Goal: Transaction & Acquisition: Purchase product/service

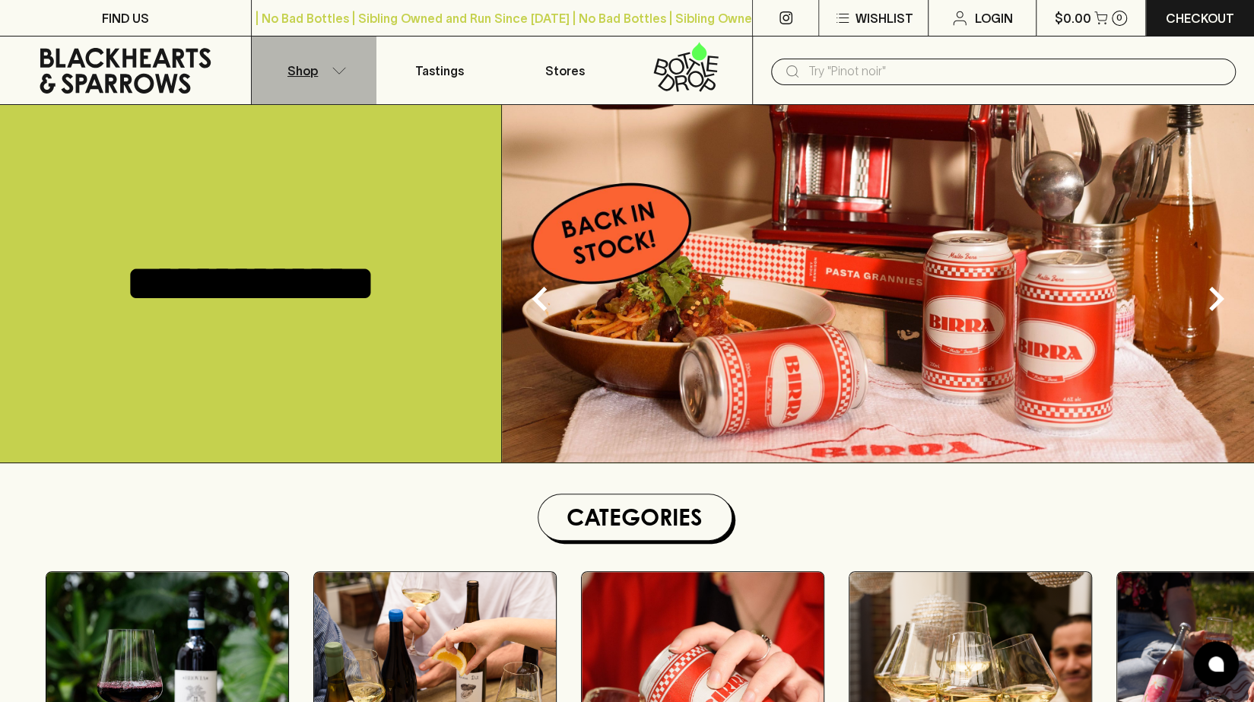
click at [328, 84] on button "Shop" at bounding box center [314, 70] width 125 height 68
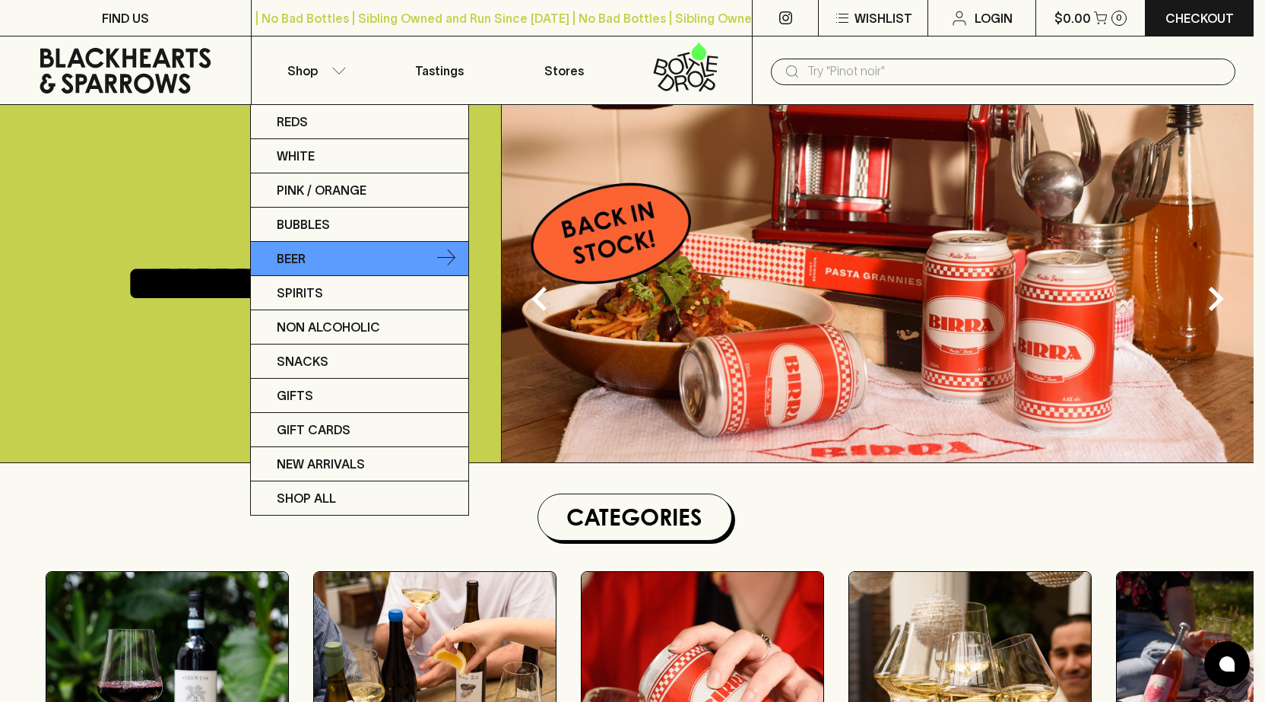
drag, startPoint x: 328, startPoint y: 84, endPoint x: 344, endPoint y: 243, distance: 159.0
click at [344, 243] on div "Reds White Pink / Orange Bubbles Beer Spirits Non Alcoholic Snacks Gifts Gift C…" at bounding box center [632, 351] width 1265 height 702
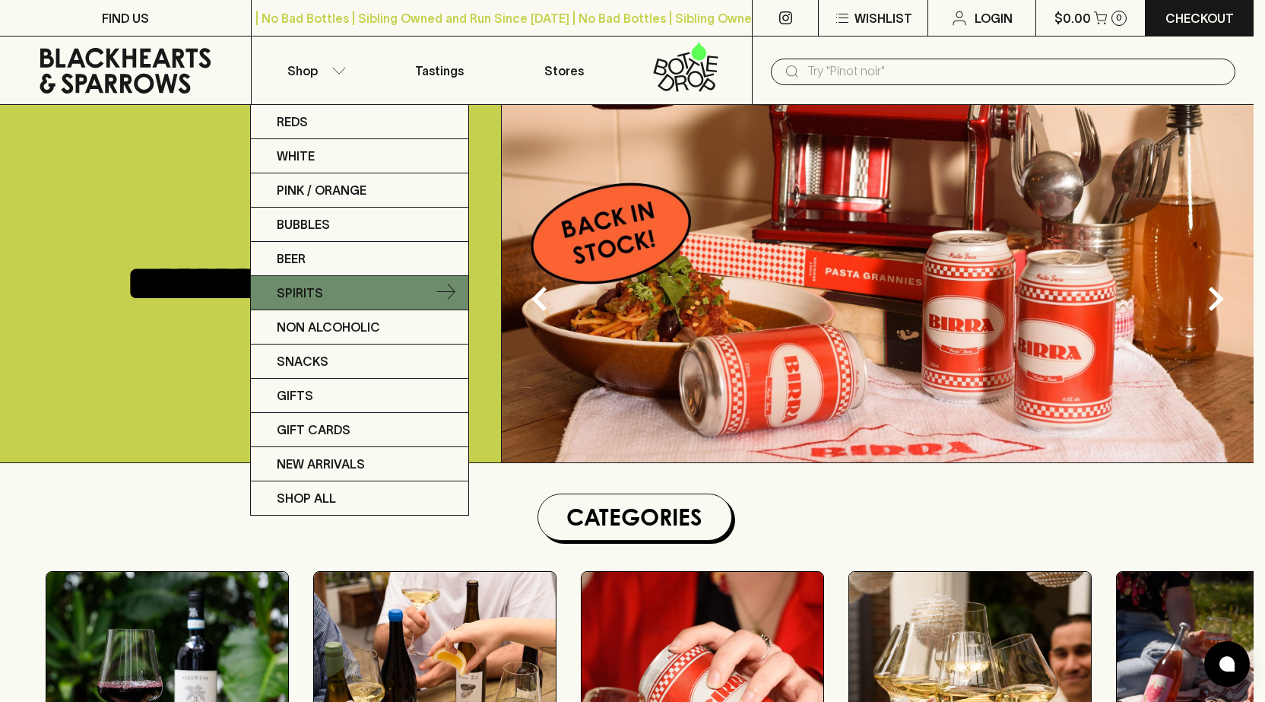
click at [437, 293] on icon at bounding box center [446, 293] width 18 height 18
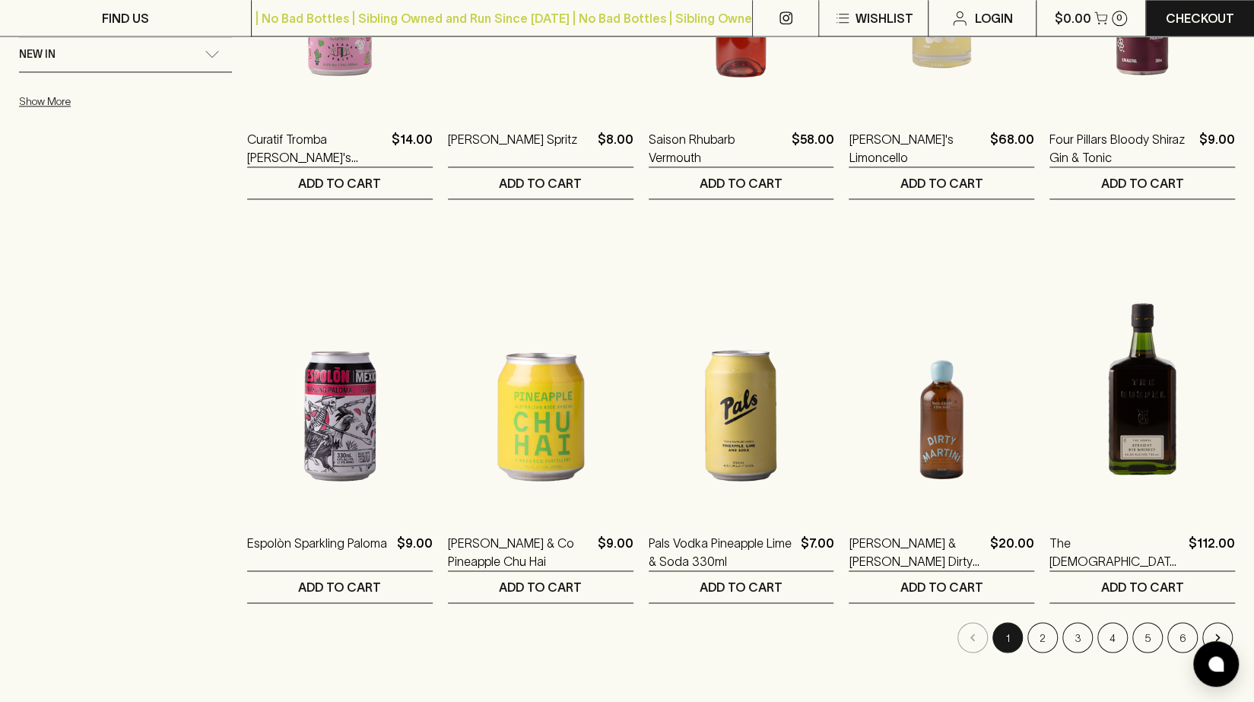
scroll to position [1334, 0]
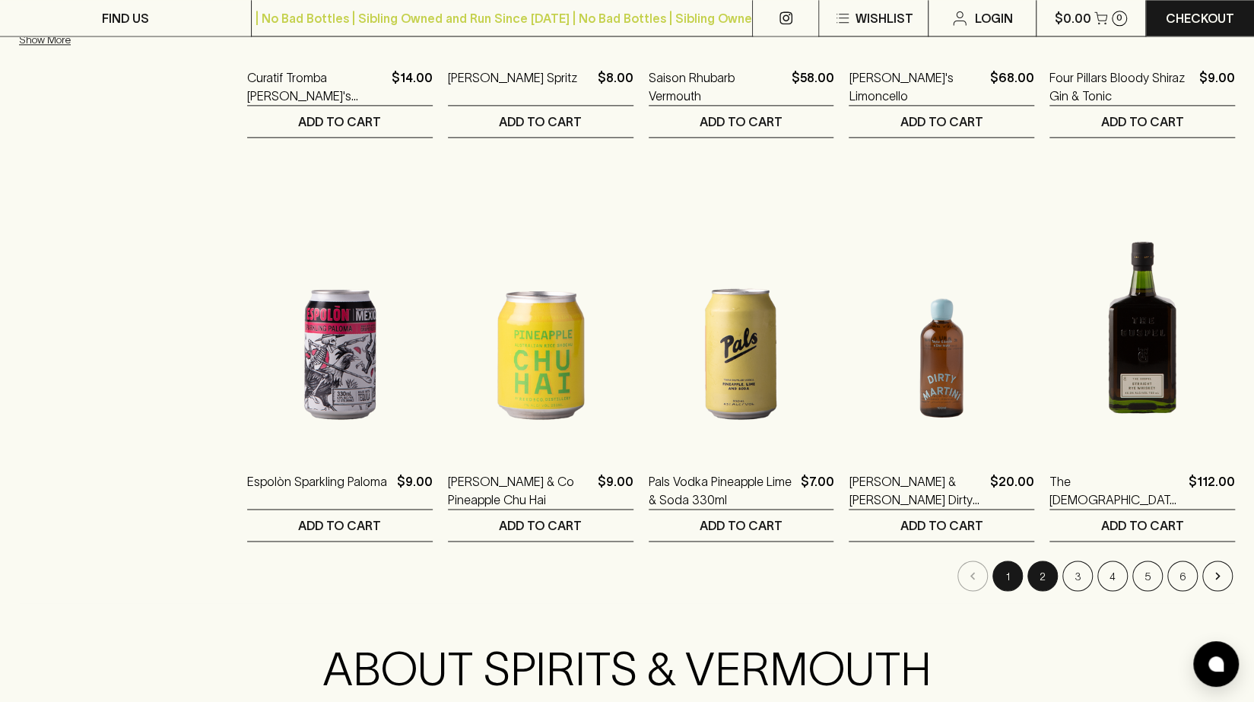
click at [1053, 577] on button "2" at bounding box center [1042, 575] width 30 height 30
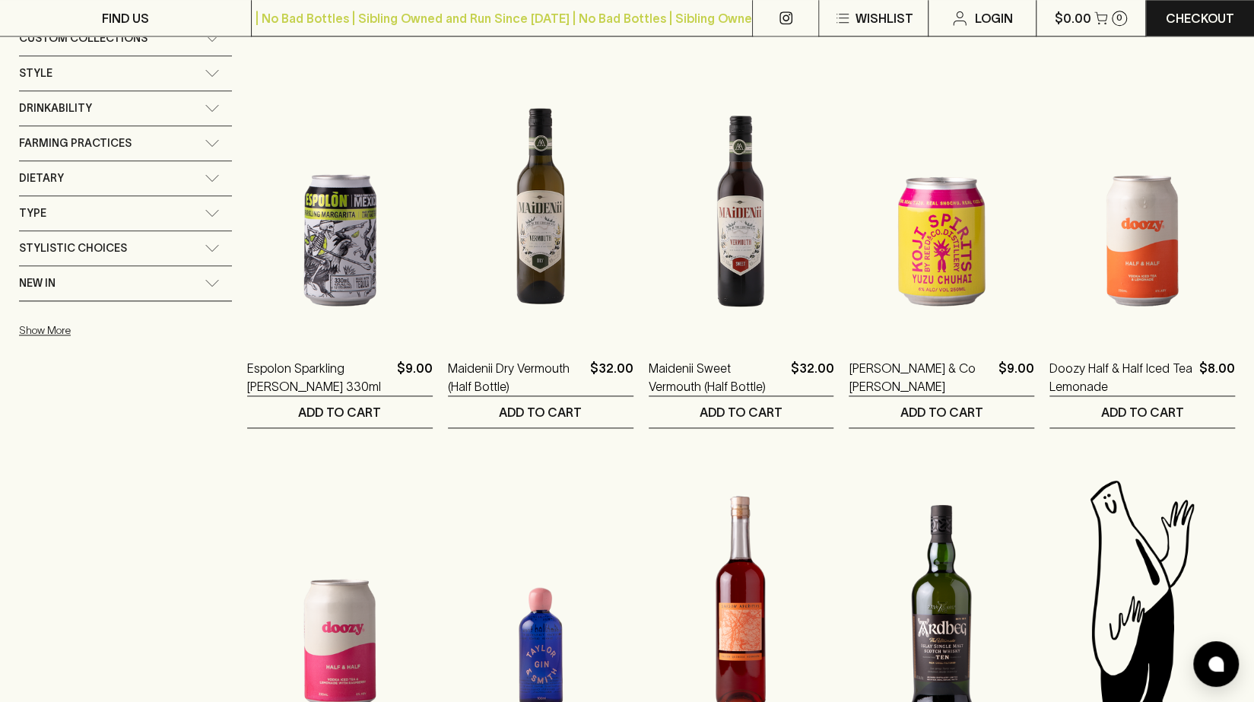
scroll to position [1042, 0]
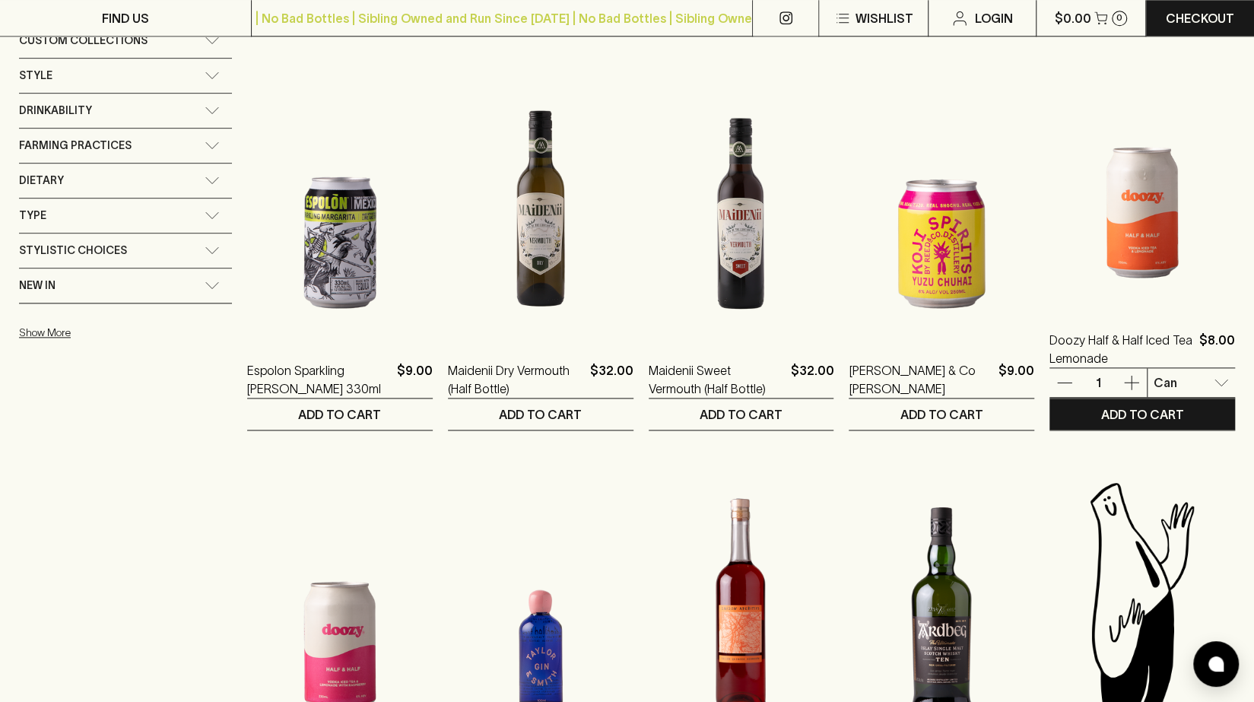
click at [1139, 229] on img at bounding box center [1142, 175] width 186 height 266
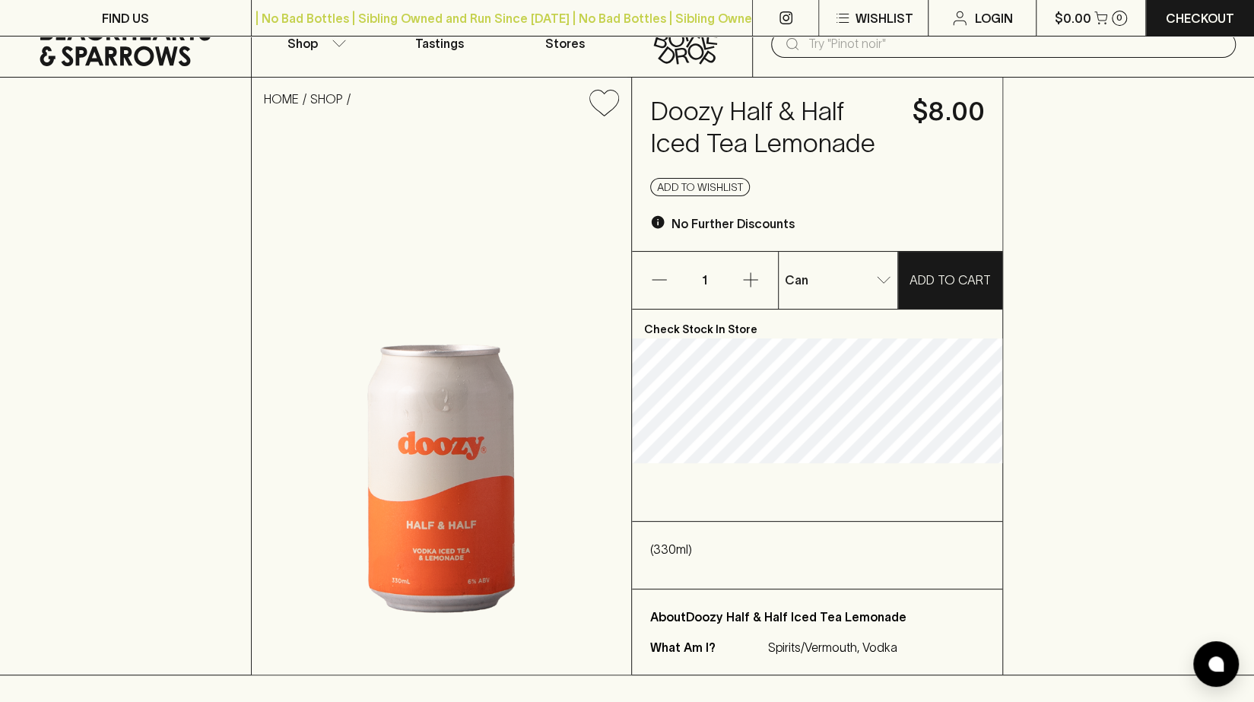
scroll to position [17, 0]
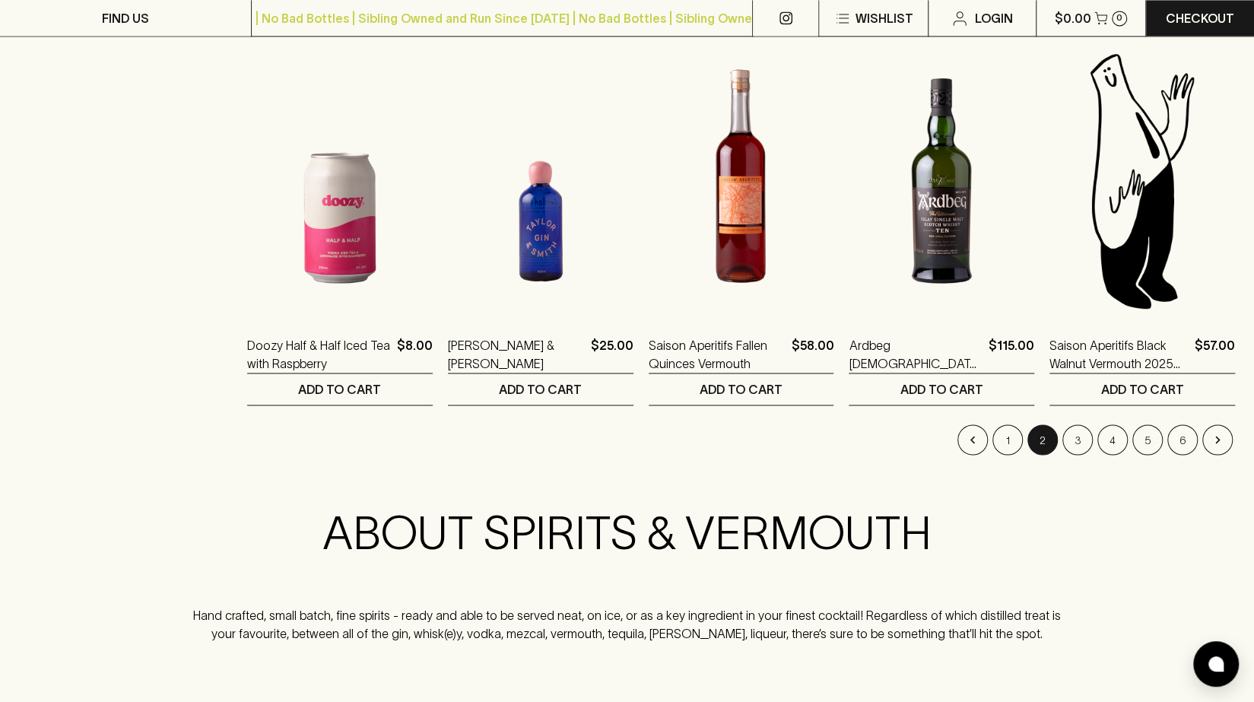
scroll to position [1451, 0]
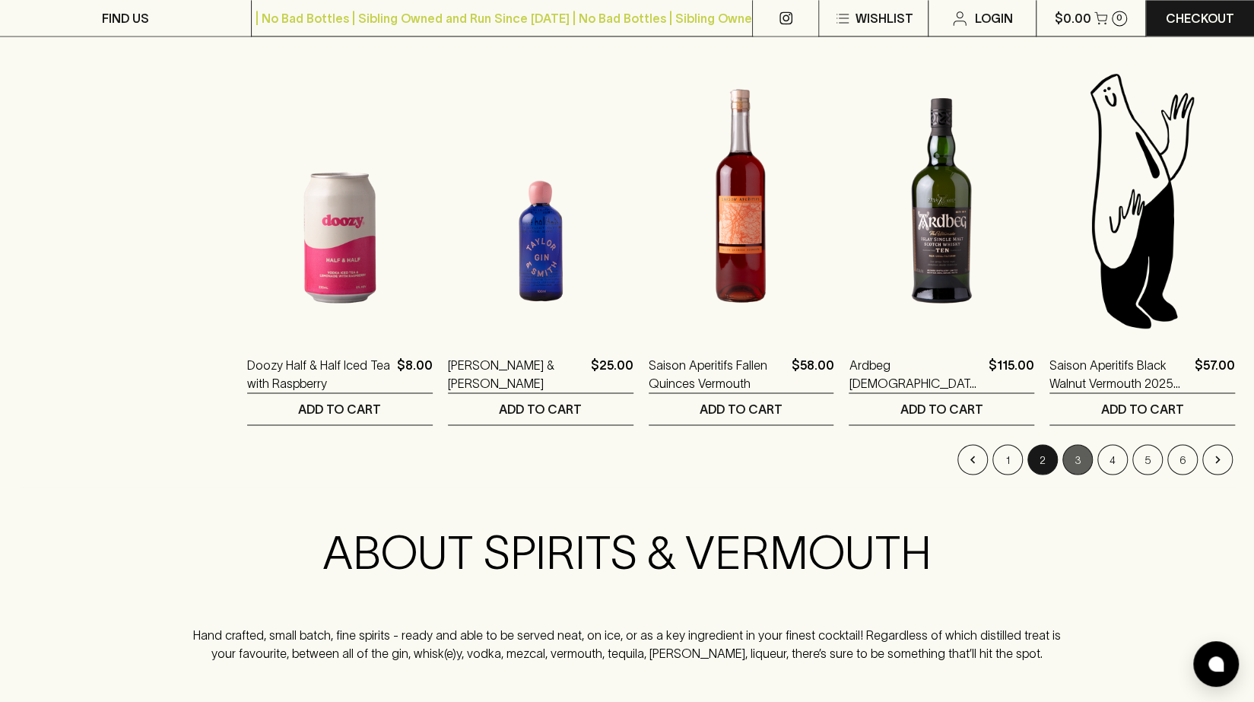
click at [1075, 464] on button "3" at bounding box center [1077, 459] width 30 height 30
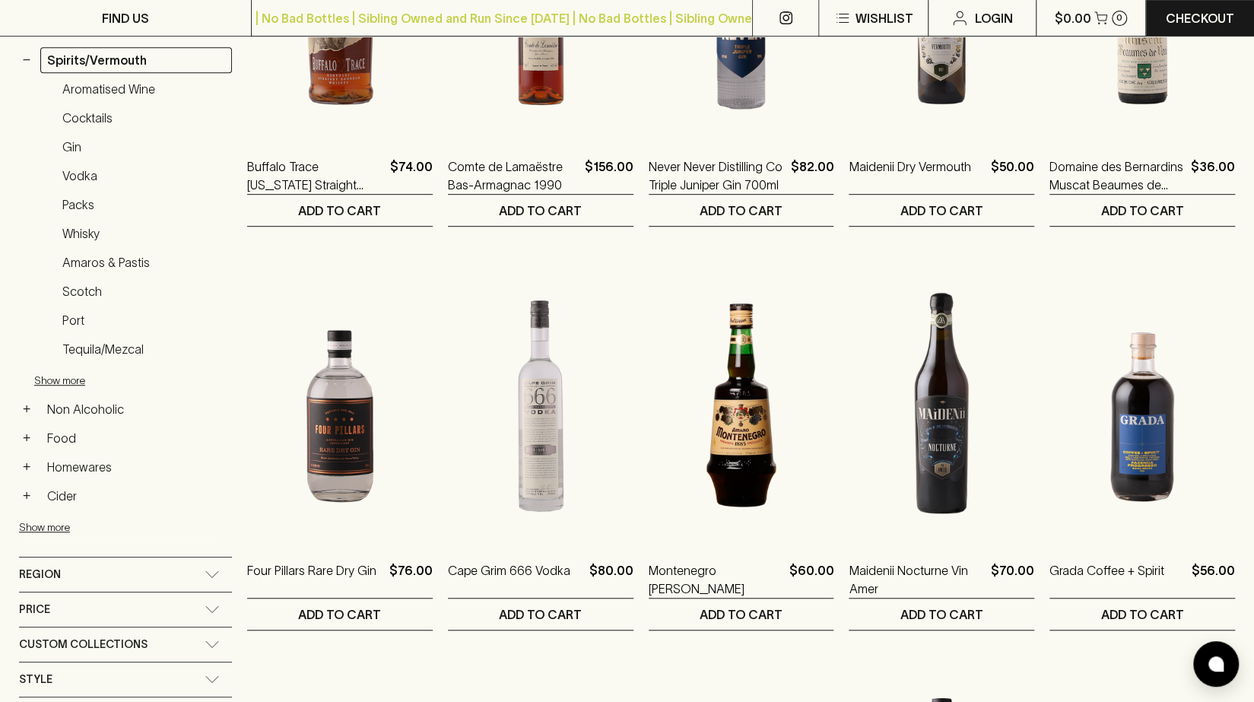
scroll to position [404, 0]
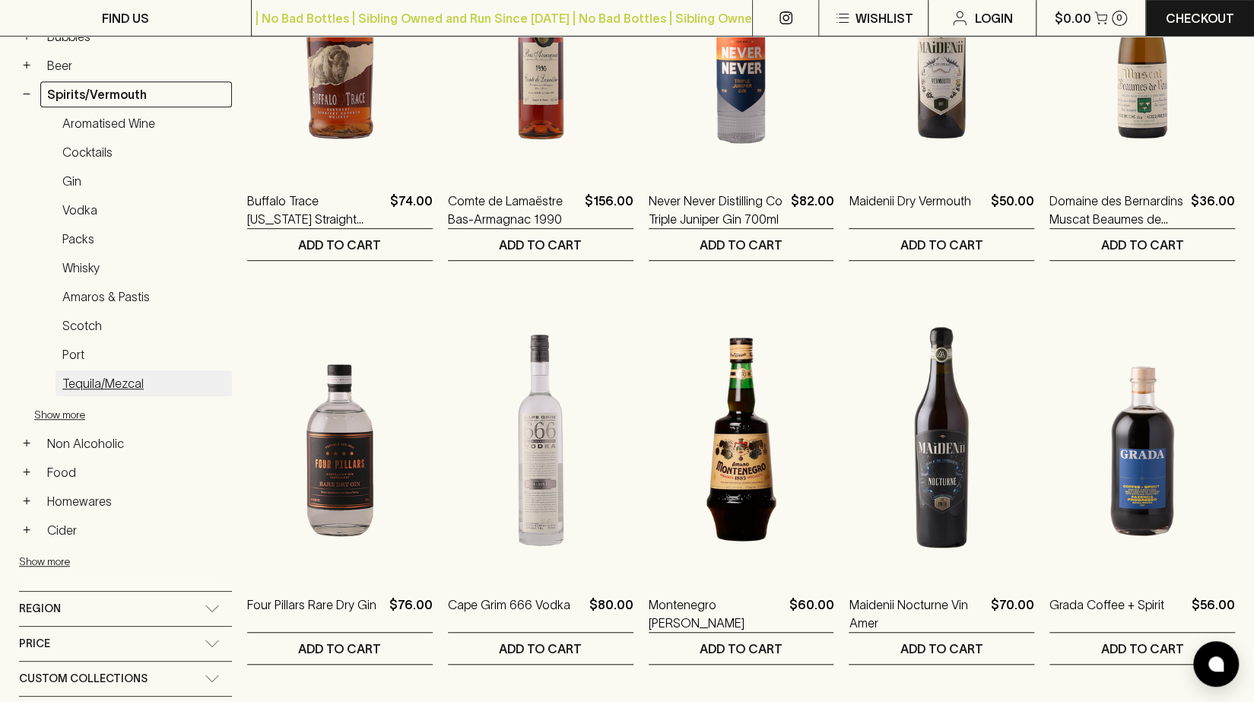
click at [151, 378] on link "Tequila/Mezcal" at bounding box center [144, 383] width 176 height 26
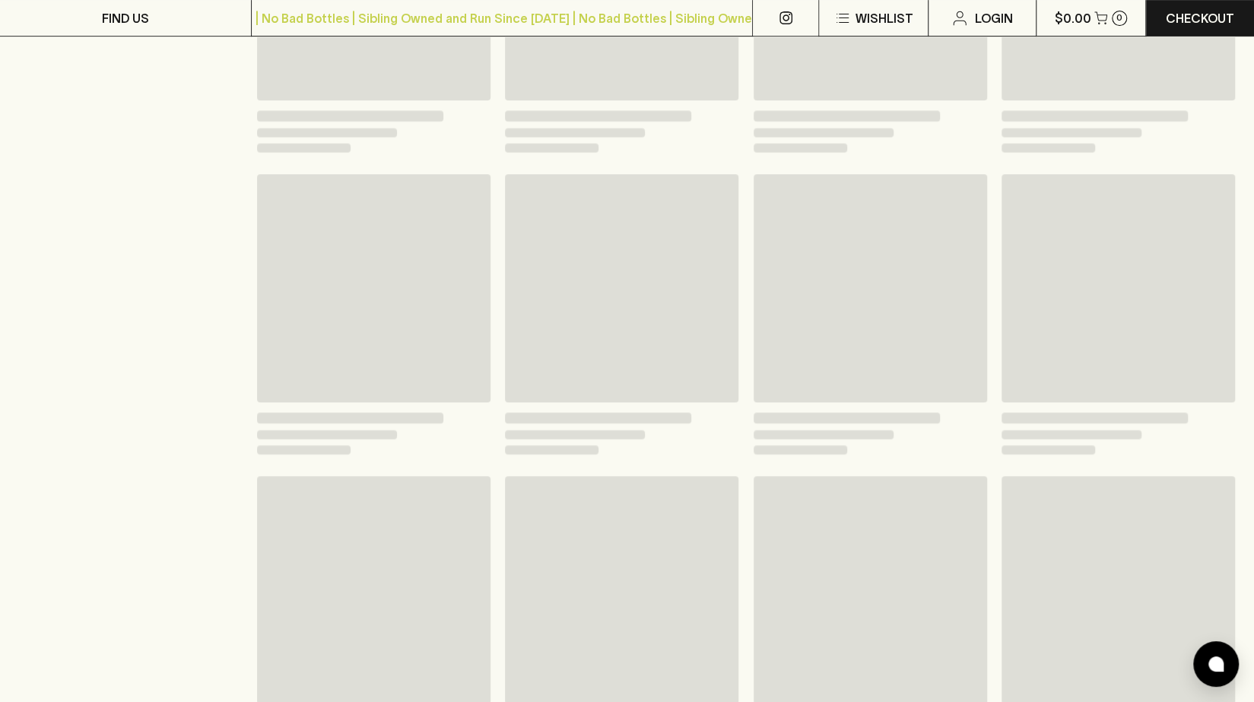
scroll to position [418, 0]
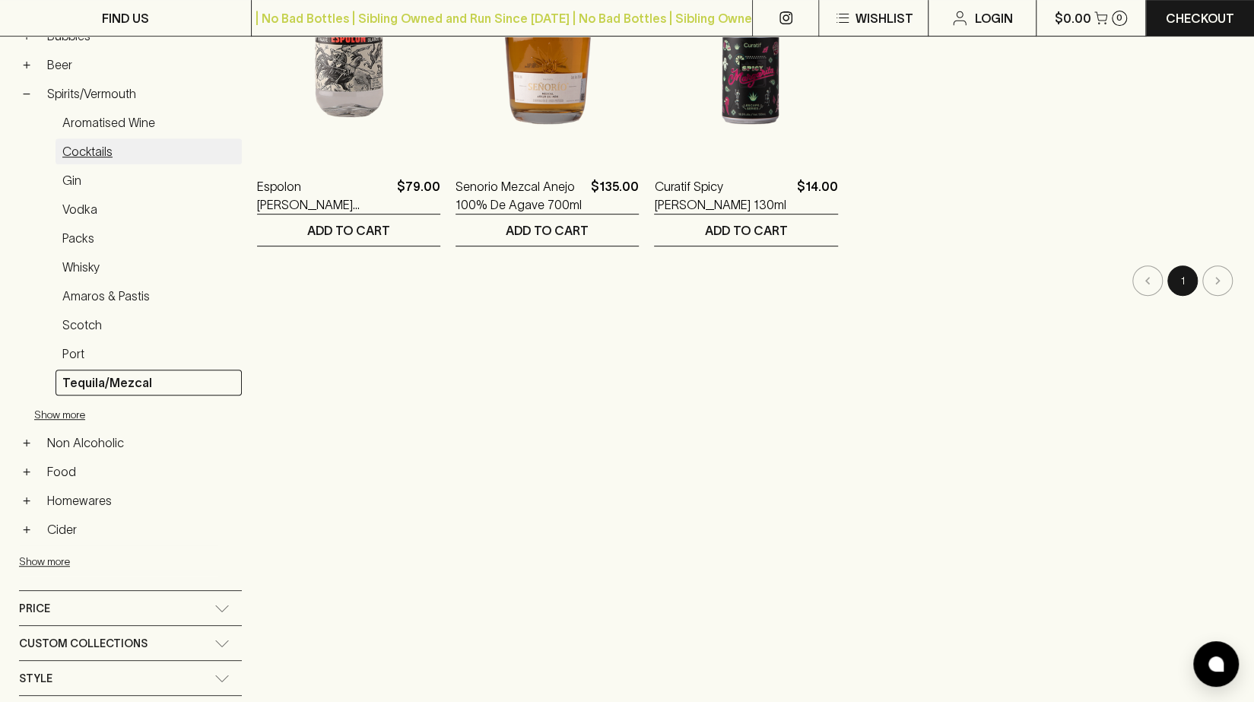
click at [148, 152] on link "Cocktails" at bounding box center [149, 151] width 186 height 26
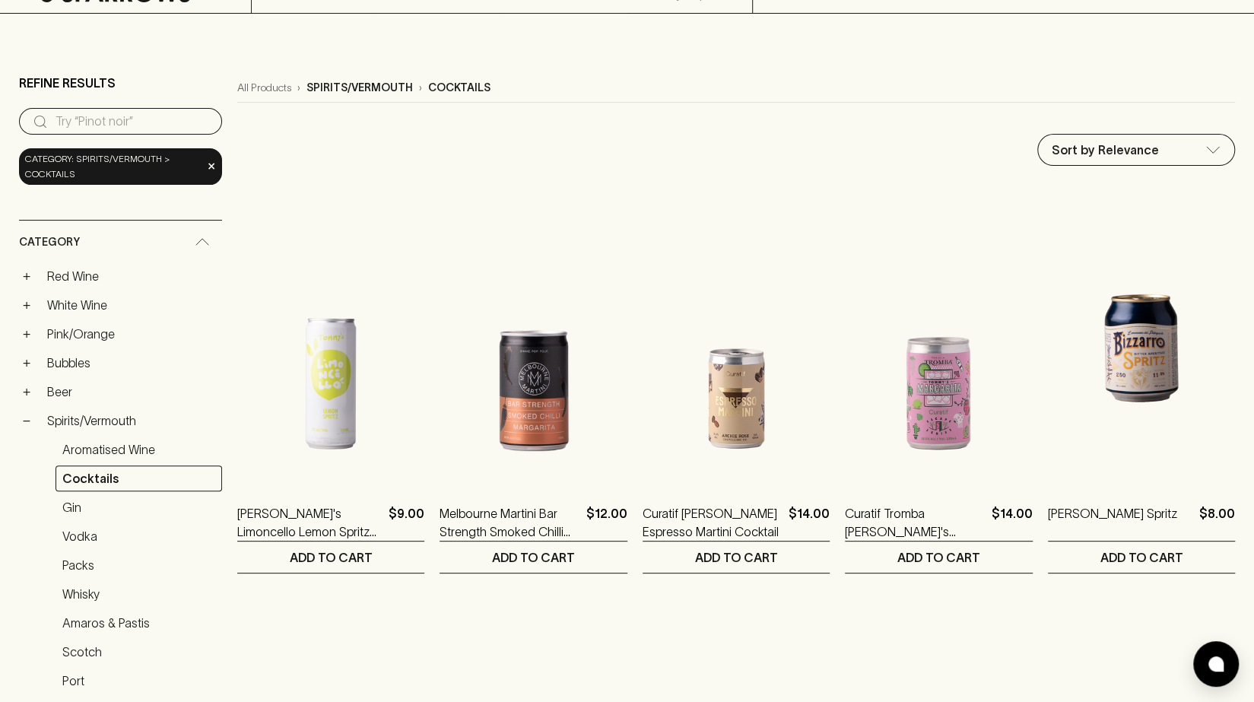
scroll to position [87, 0]
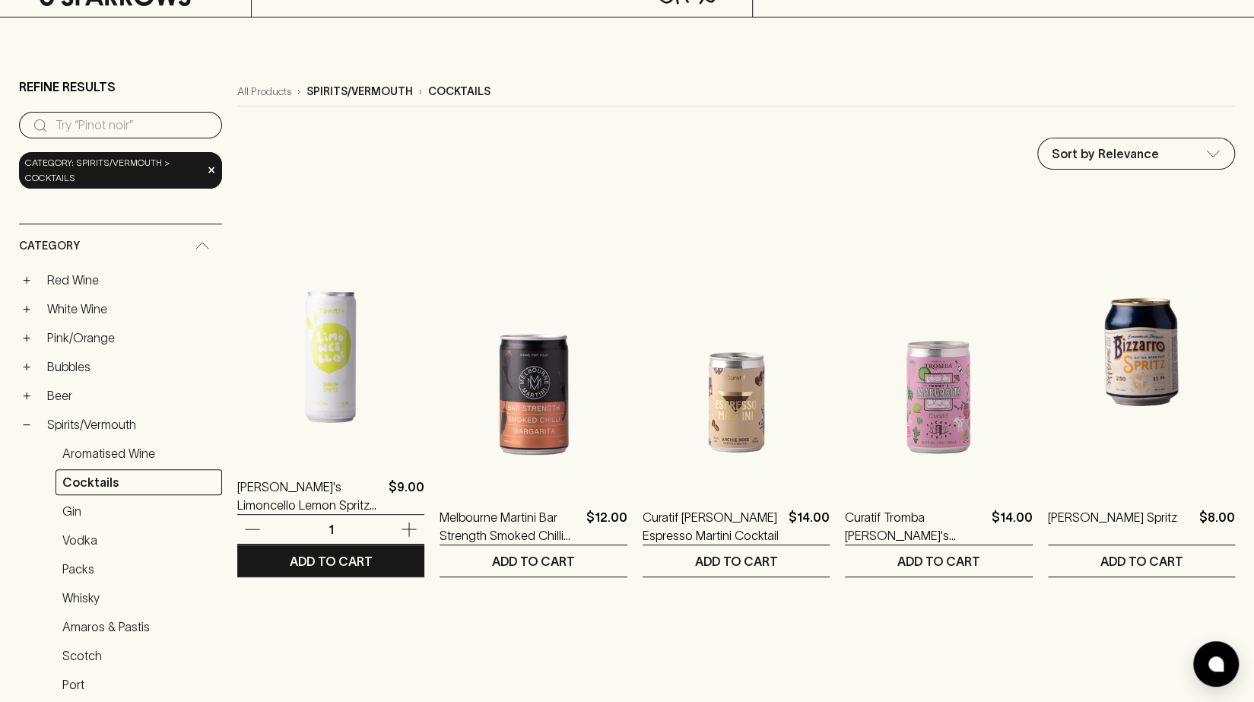
click at [371, 354] on img at bounding box center [330, 322] width 187 height 266
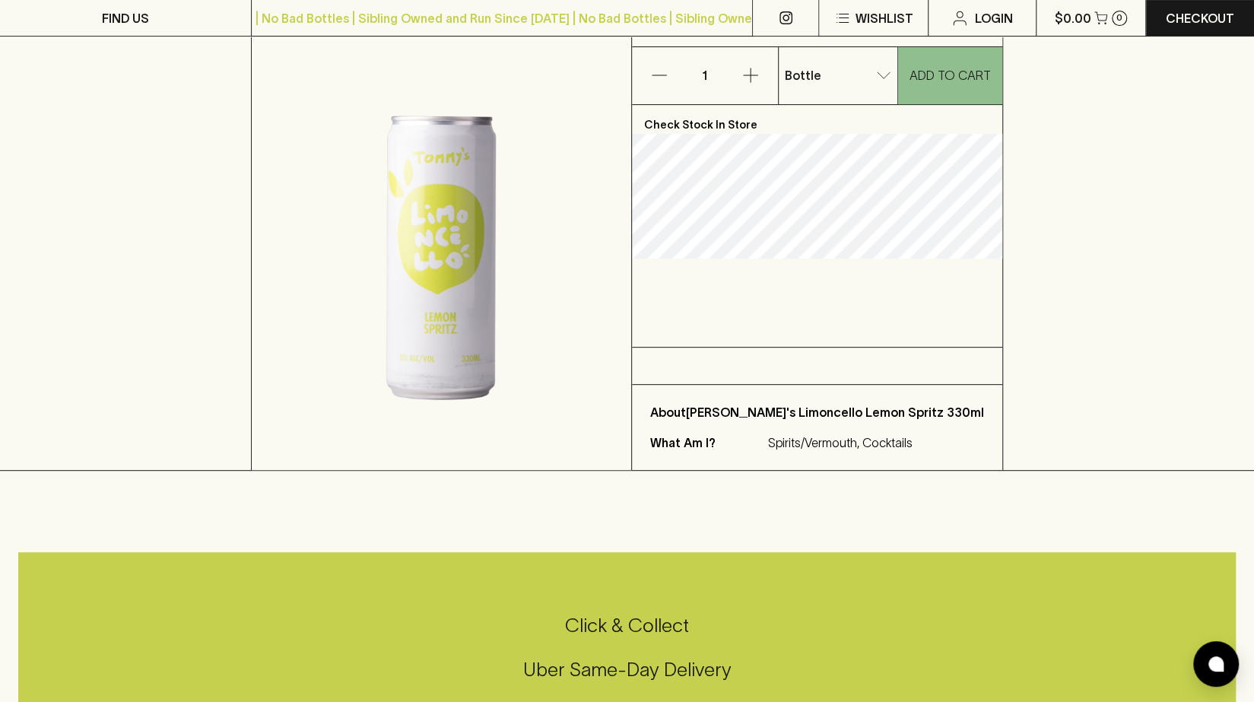
scroll to position [266, 0]
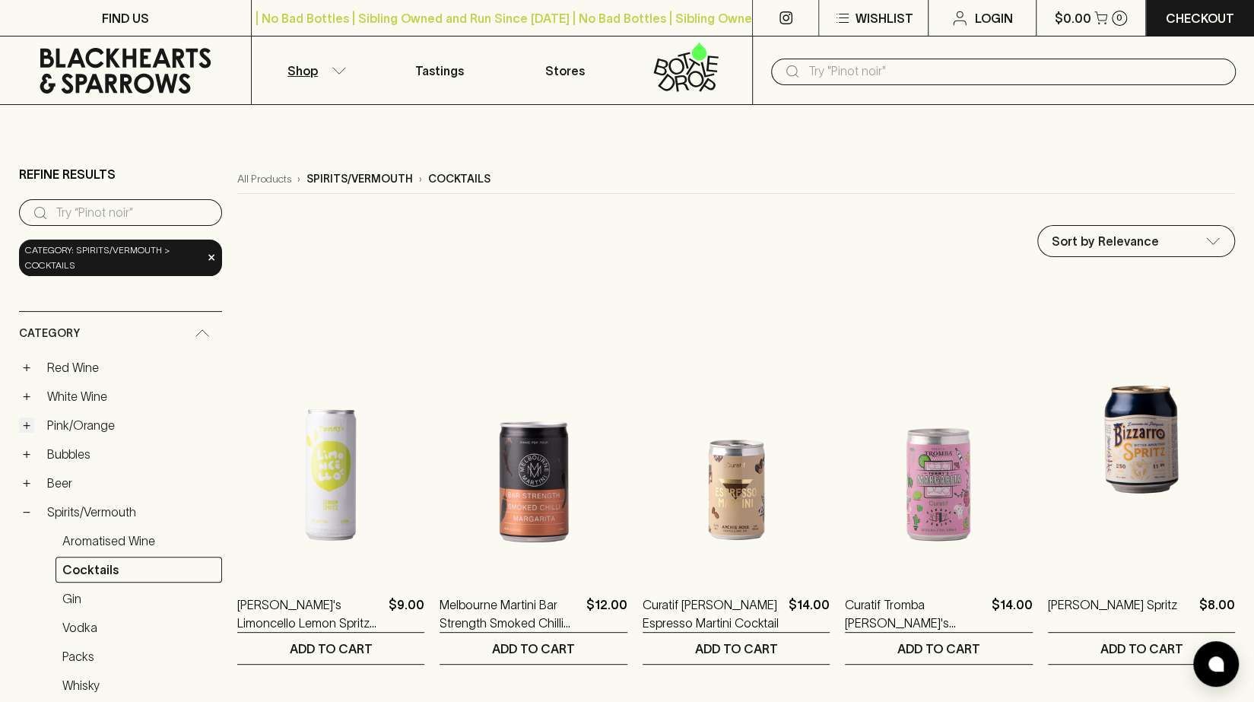
click at [23, 429] on button "+" at bounding box center [26, 424] width 15 height 15
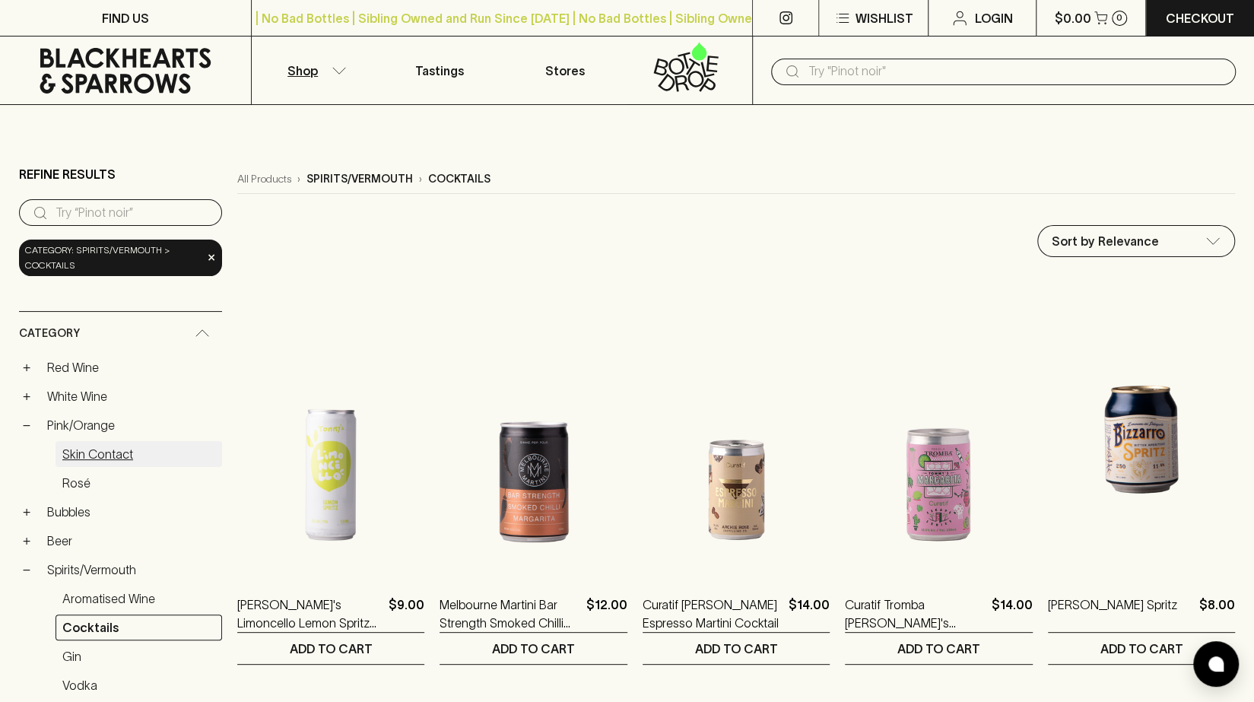
click at [103, 463] on link "Skin Contact" at bounding box center [139, 454] width 167 height 26
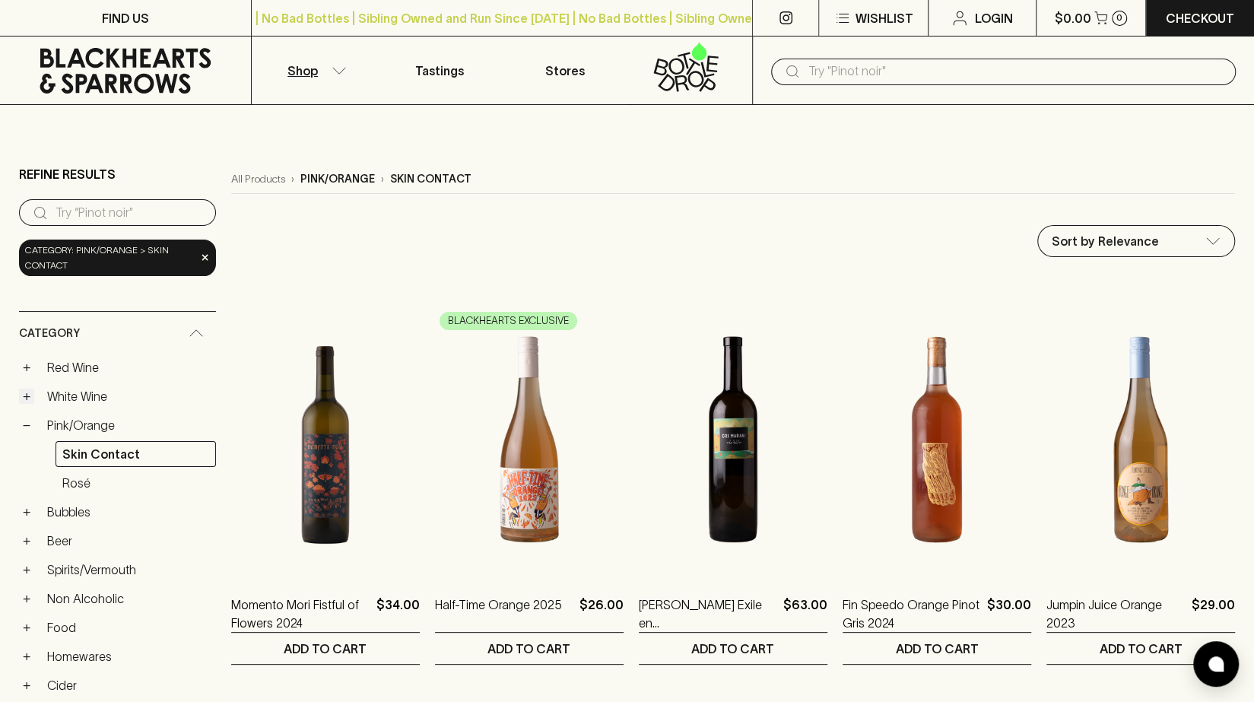
click at [24, 393] on button "+" at bounding box center [26, 396] width 15 height 15
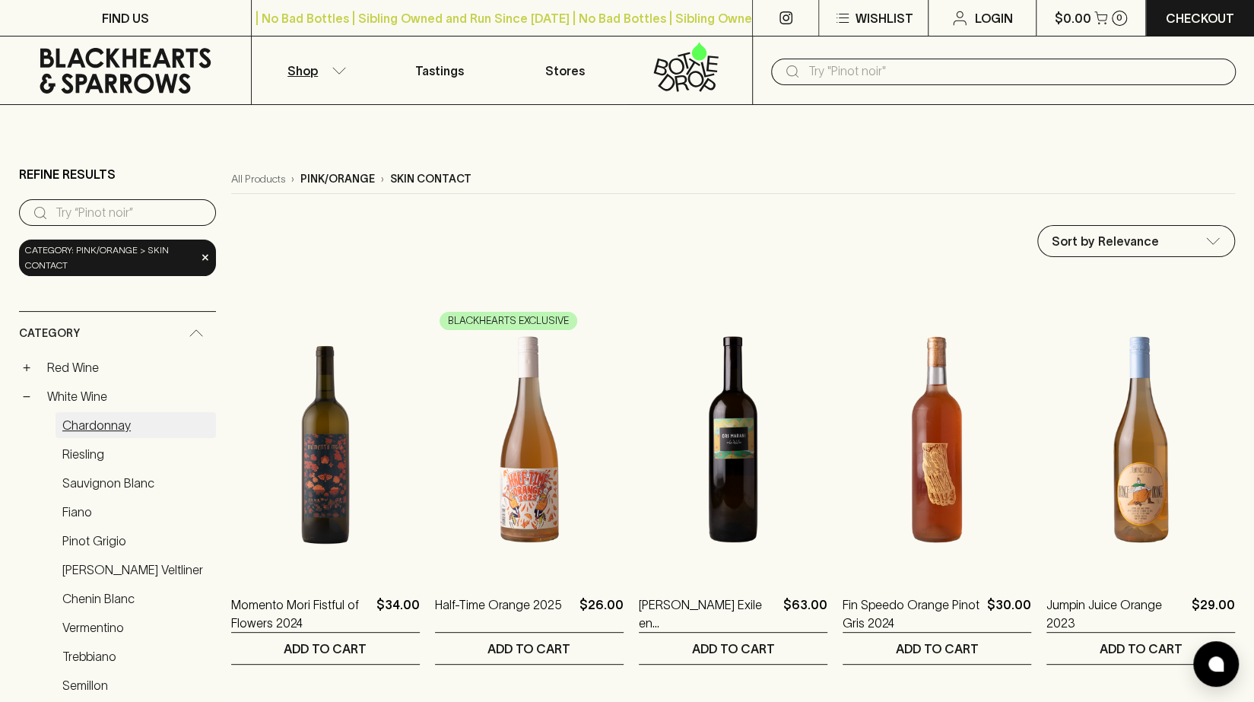
click at [122, 417] on link "Chardonnay" at bounding box center [136, 425] width 160 height 26
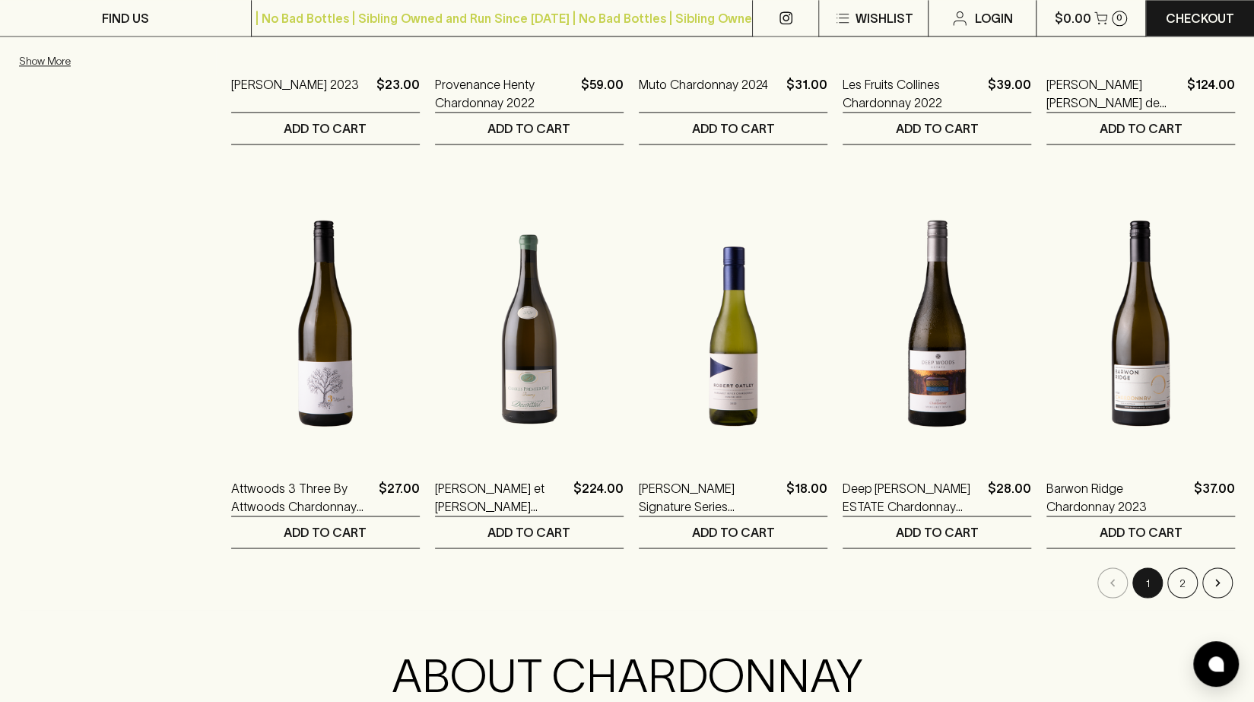
scroll to position [1377, 0]
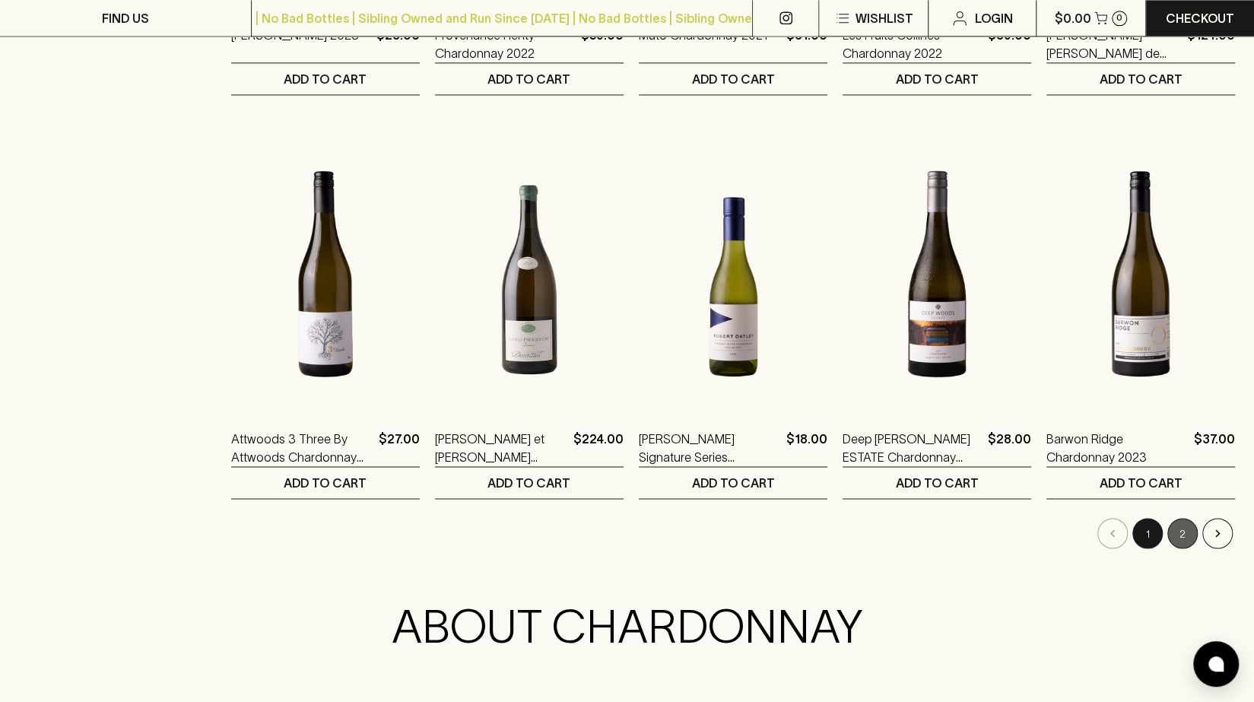
click at [1182, 529] on button "2" at bounding box center [1182, 533] width 30 height 30
